Goal: Navigation & Orientation: Go to known website

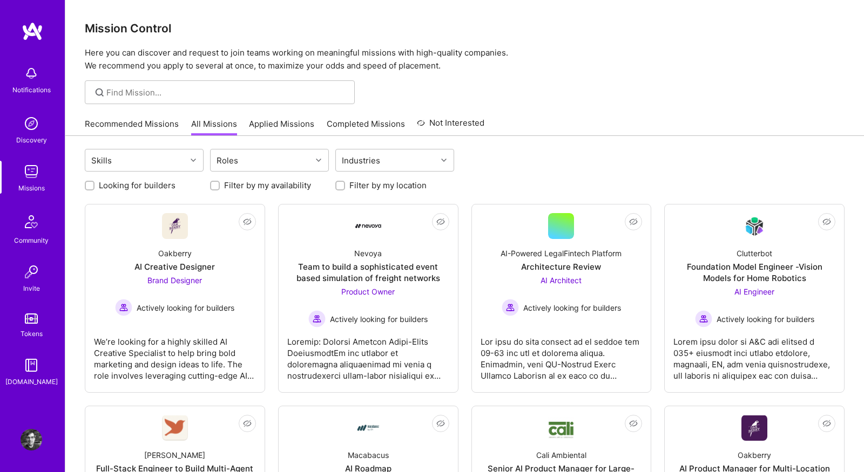
scroll to position [123, 0]
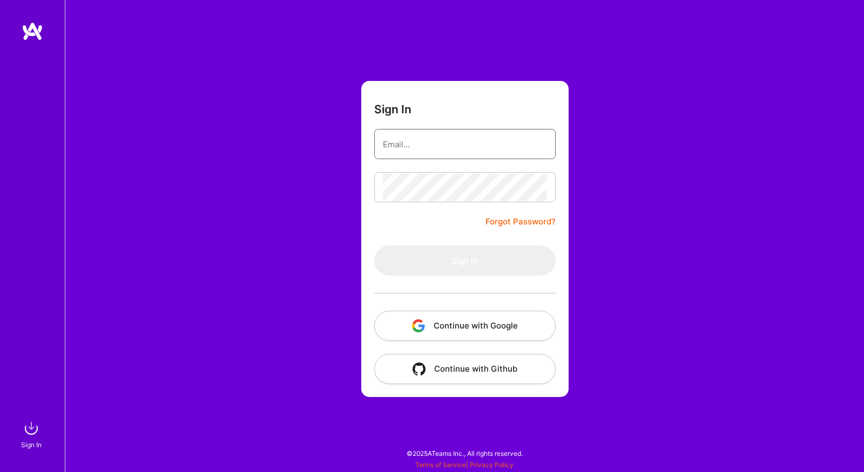
type input "shawn@wavelengthlabs.com"
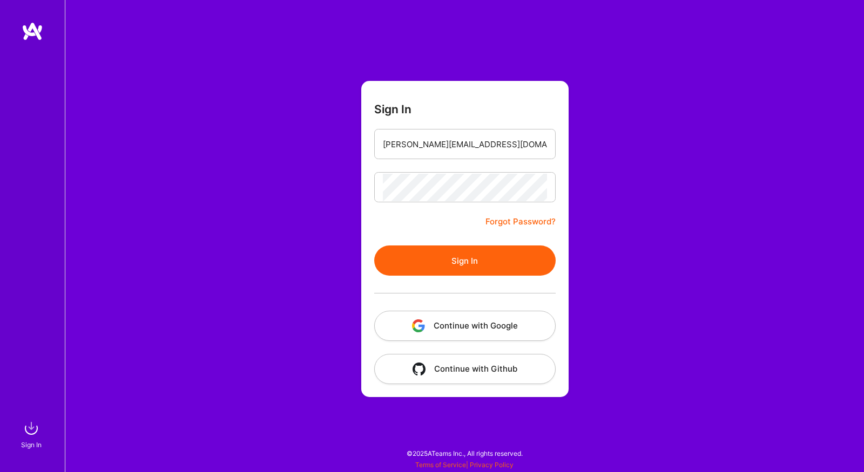
click at [601, 243] on div "Sign In shawn@wavelengthlabs.com Forgot Password? Sign In Continue with Google …" at bounding box center [464, 236] width 799 height 472
click at [520, 253] on button "Sign In" at bounding box center [464, 261] width 181 height 30
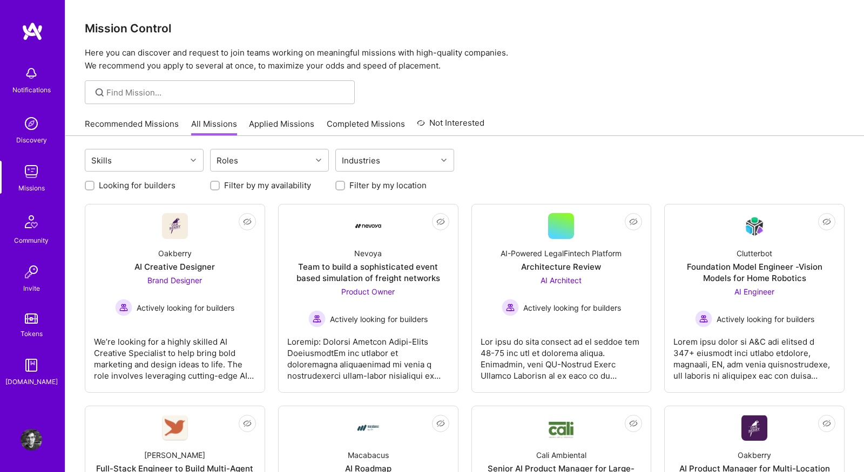
click at [563, 99] on div at bounding box center [464, 92] width 798 height 24
